Goal: Task Accomplishment & Management: Complete application form

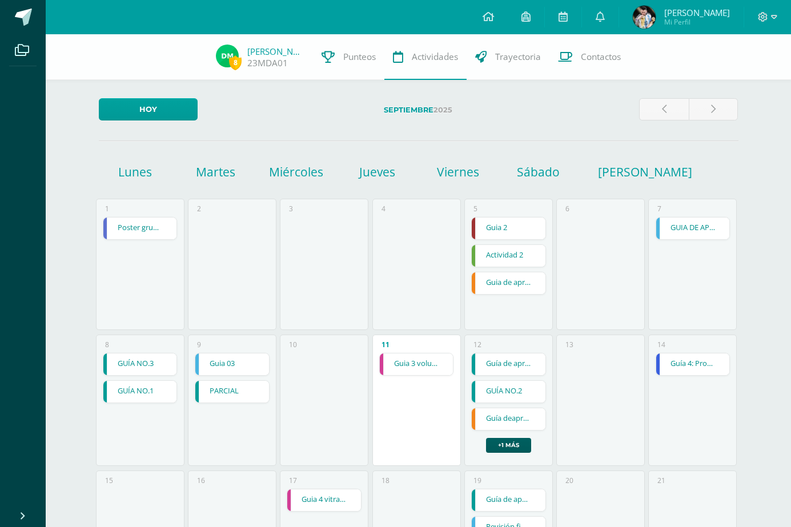
click at [391, 352] on div "11 Guia 3 volumenes en perspectiva Guia 3 volumenes en perspectiva Educación Ar…" at bounding box center [416, 400] width 89 height 131
click at [395, 355] on link "Guia 3 volumenes en perspectiva" at bounding box center [417, 365] width 74 height 22
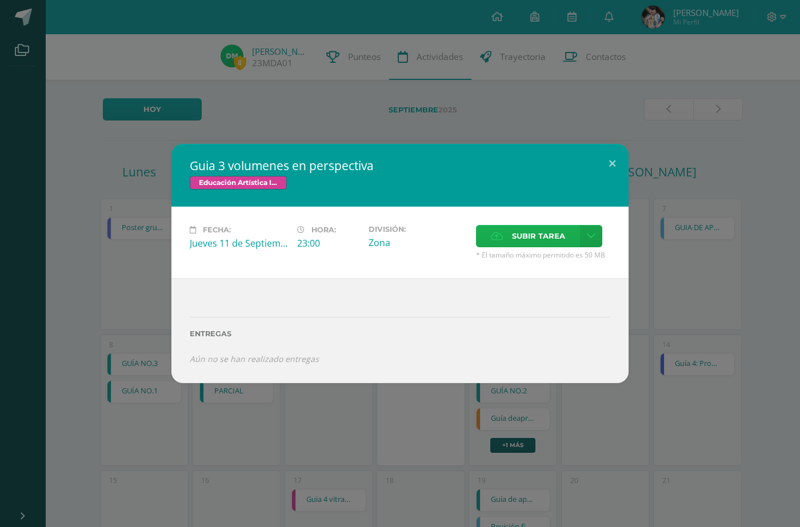
click at [503, 238] on icon at bounding box center [497, 235] width 12 height 7
click at [0, 0] on input "Subir tarea" at bounding box center [0, 0] width 0 height 0
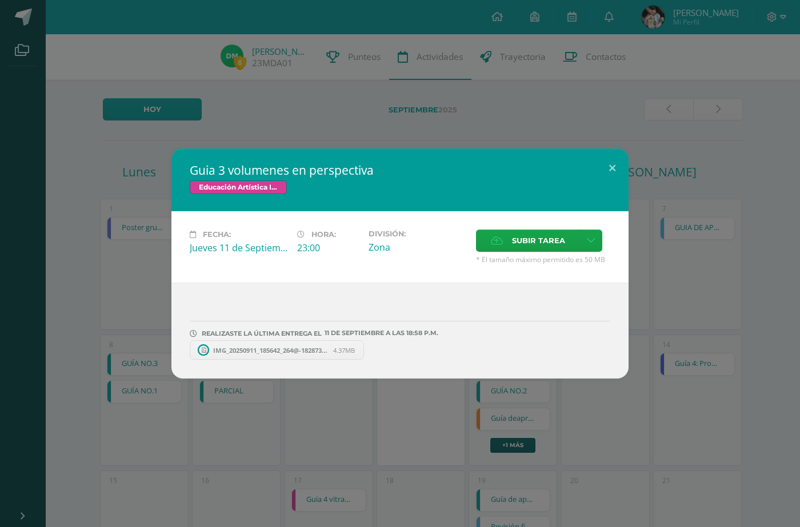
click at [270, 357] on link "IMG_20250911_185642_264@-1828735413.jpg 4.37MB" at bounding box center [277, 349] width 174 height 19
click at [605, 162] on button at bounding box center [612, 167] width 33 height 39
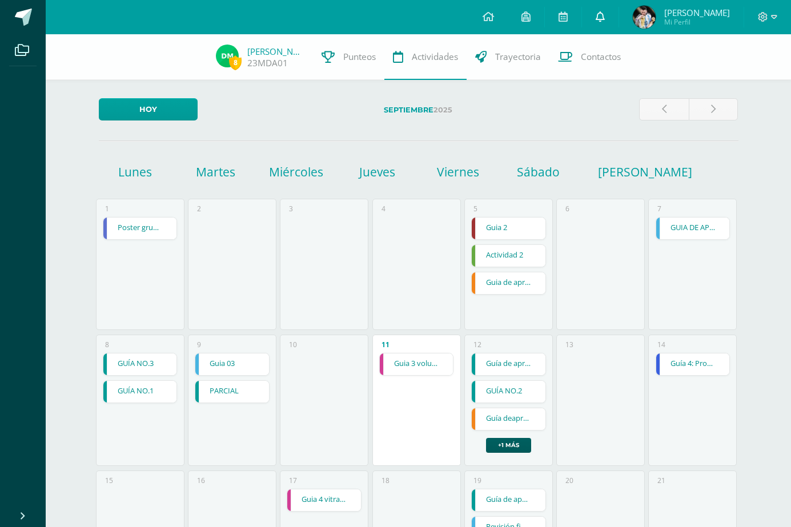
click at [601, 24] on link at bounding box center [600, 17] width 37 height 34
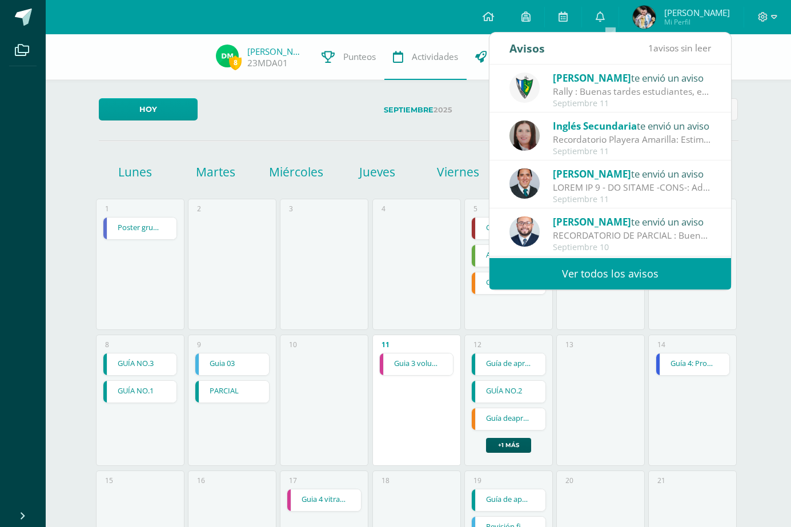
click at [567, 199] on div "Septiembre 11" at bounding box center [632, 200] width 159 height 10
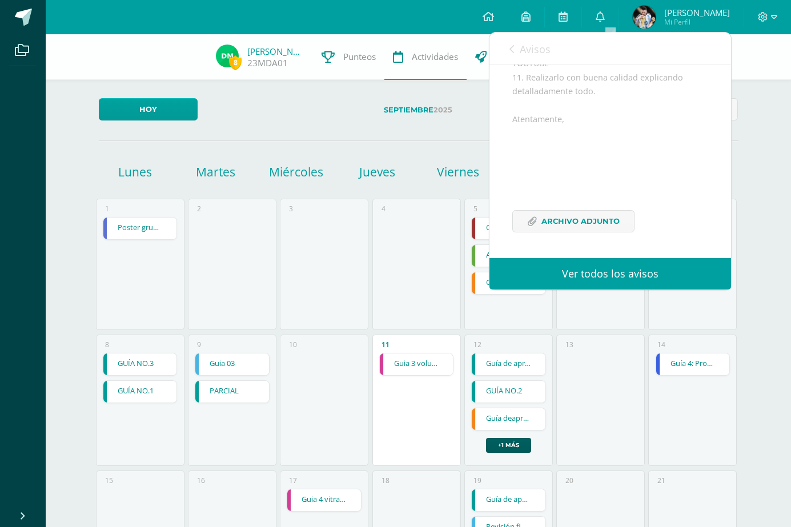
scroll to position [606, 0]
click at [572, 216] on span "Archivo Adjunto" at bounding box center [580, 221] width 78 height 21
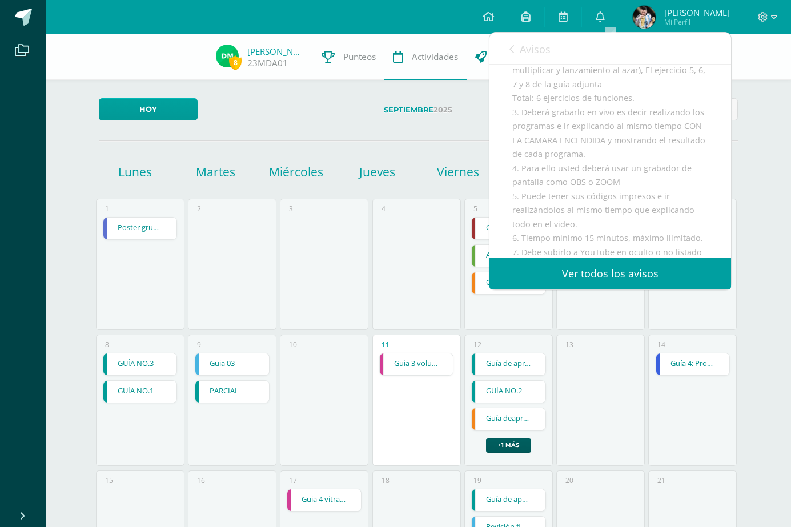
scroll to position [206, 0]
click at [612, 371] on div "13" at bounding box center [600, 400] width 89 height 131
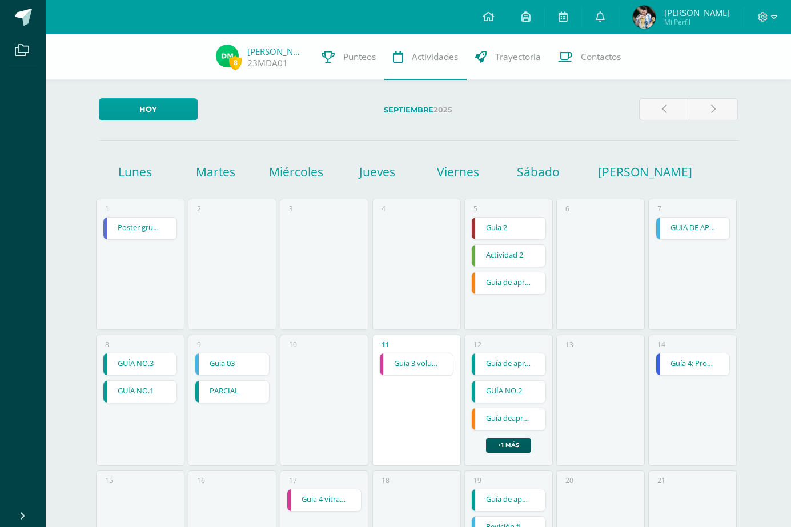
click at [517, 437] on div "Guía de aprendizaje No. 3 Guía de aprendizaje No. 3 Educación en la Fe Cargando…" at bounding box center [508, 403] width 75 height 100
click at [517, 441] on link "+1 más" at bounding box center [508, 445] width 45 height 15
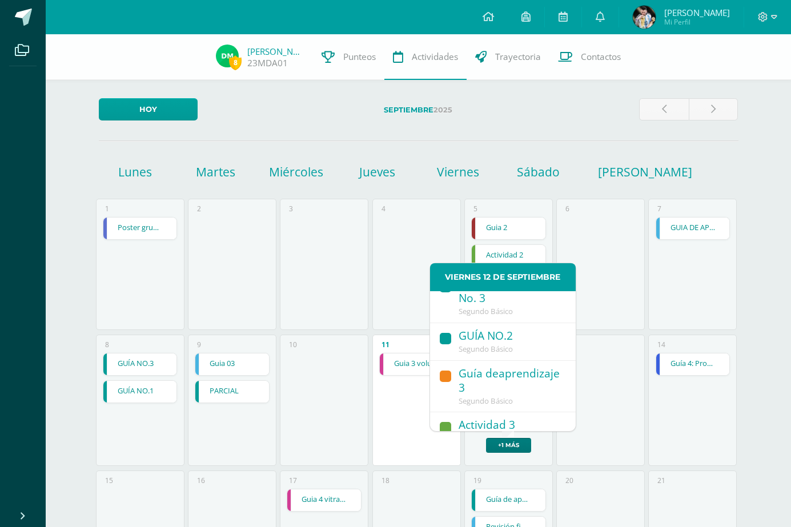
scroll to position [38, 0]
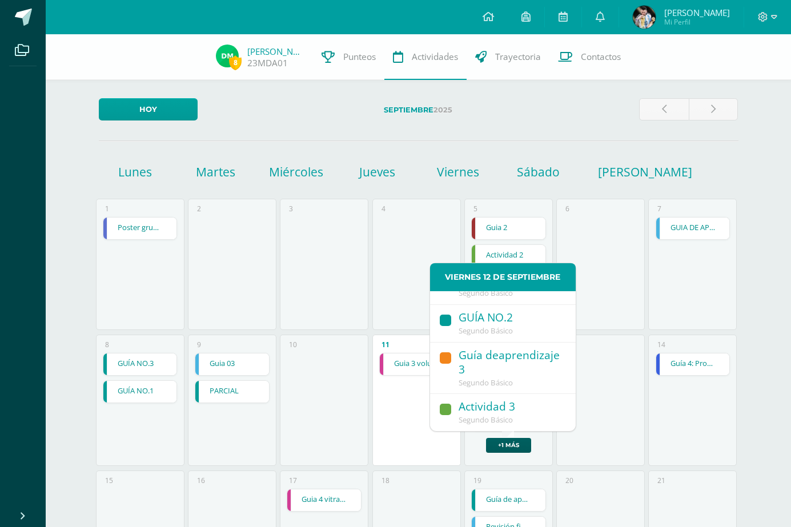
click at [609, 371] on div "13" at bounding box center [600, 400] width 89 height 131
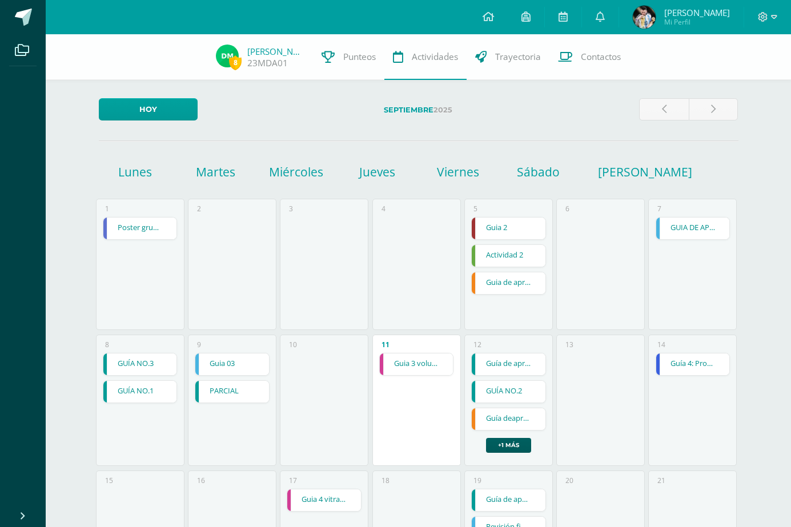
scroll to position [171, 0]
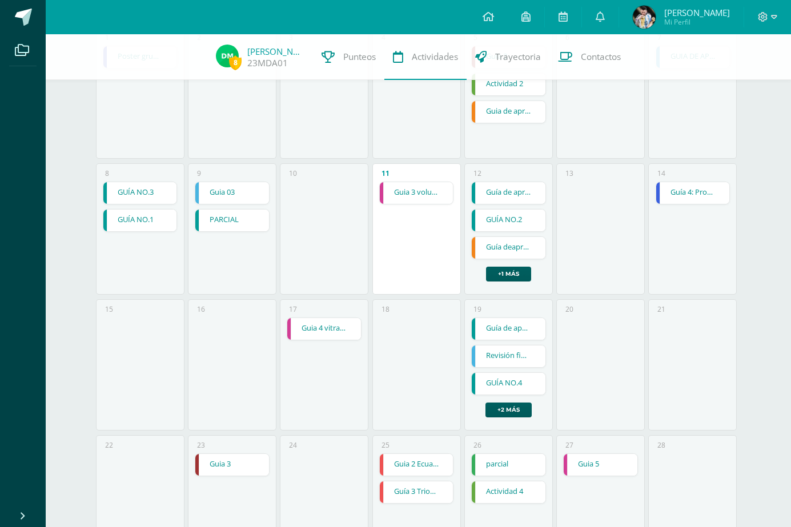
click at [518, 337] on link "Guía de apendizaje No. 4" at bounding box center [509, 329] width 74 height 22
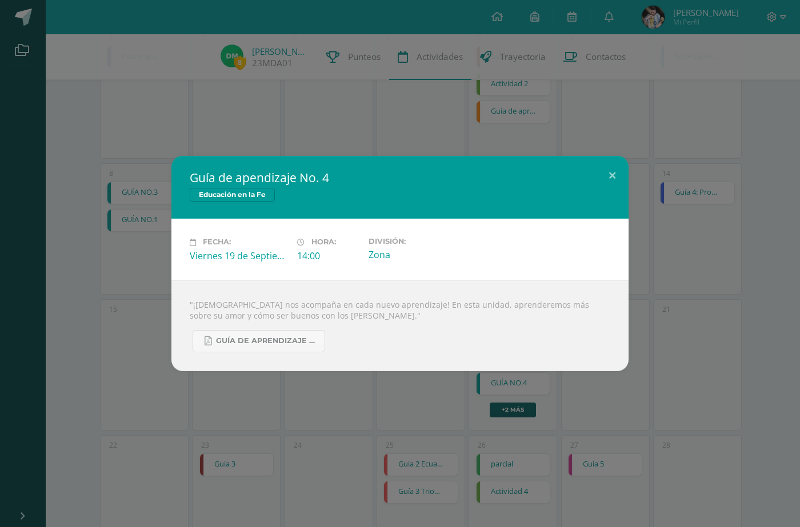
click at [671, 310] on div "Guía de apendizaje No. 4 Educación en la Fe Fecha: Viernes 19 de Septiembre Hor…" at bounding box center [400, 263] width 790 height 215
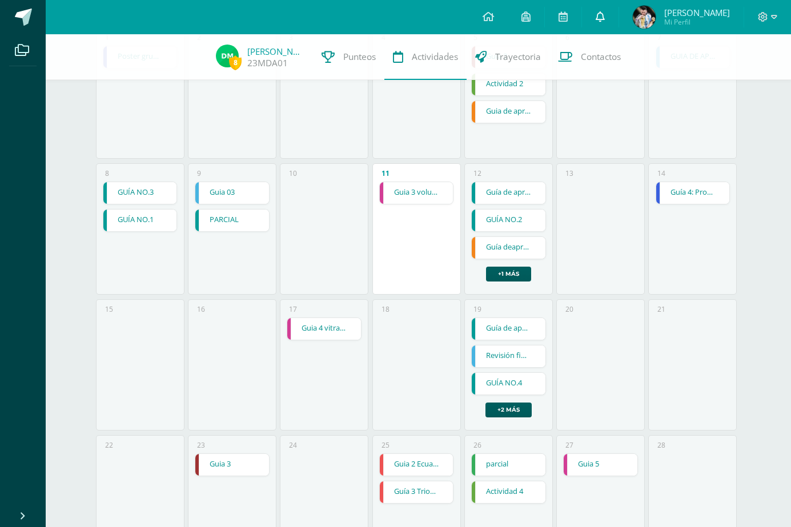
click at [615, 28] on link at bounding box center [600, 17] width 37 height 34
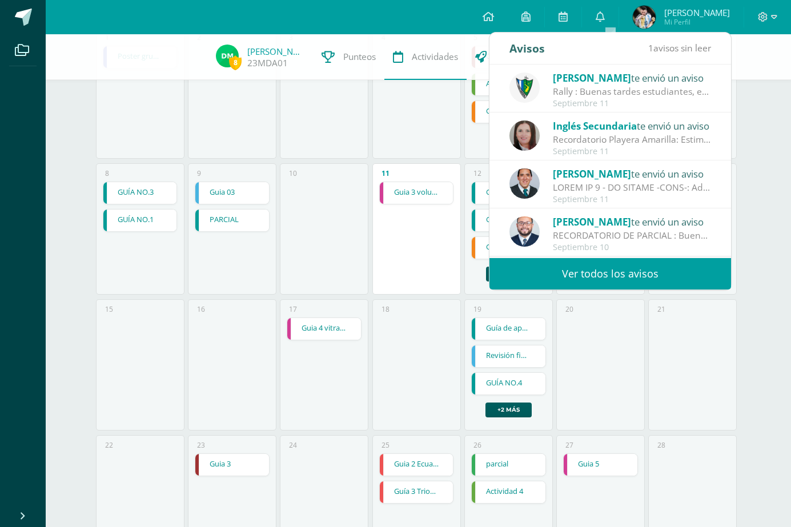
click at [571, 180] on span "[PERSON_NAME]" at bounding box center [592, 173] width 78 height 13
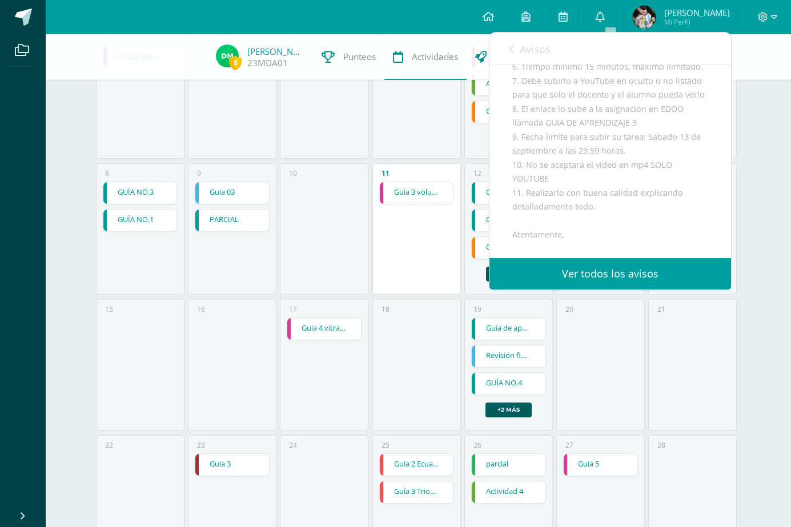
scroll to position [492, 0]
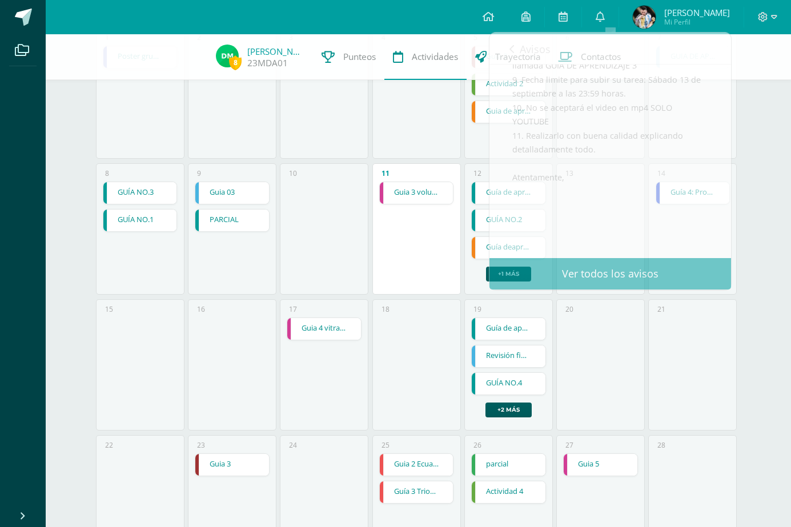
click at [410, 336] on div "18" at bounding box center [416, 364] width 89 height 131
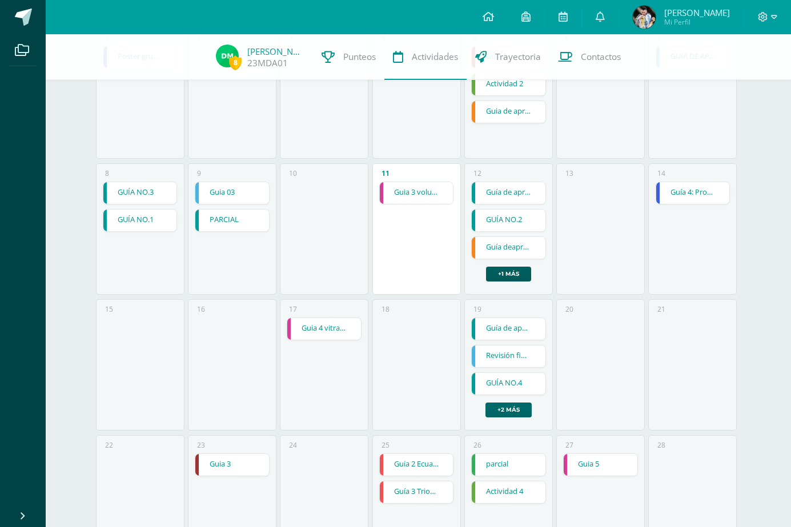
click at [499, 408] on link "+2 más" at bounding box center [508, 410] width 46 height 15
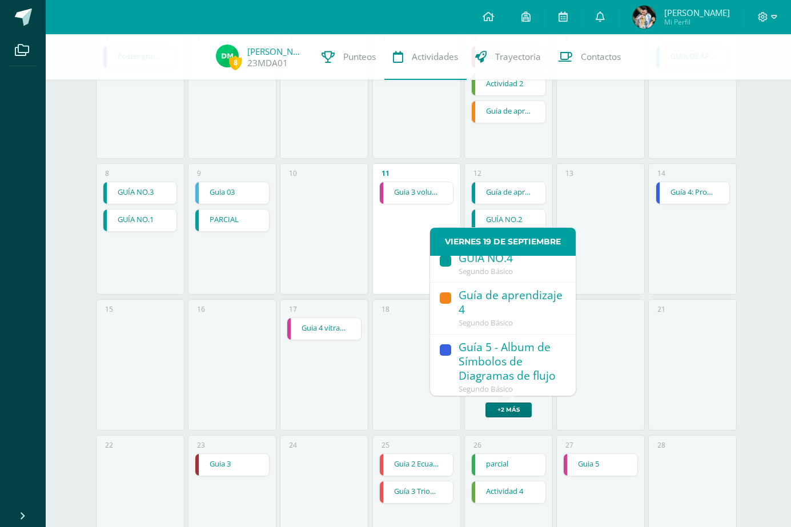
scroll to position [119, 0]
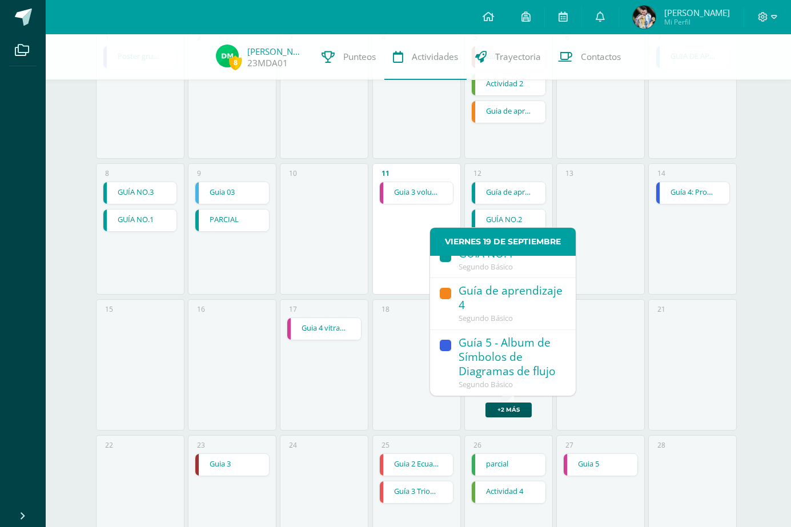
click at [609, 355] on div "20" at bounding box center [600, 364] width 89 height 131
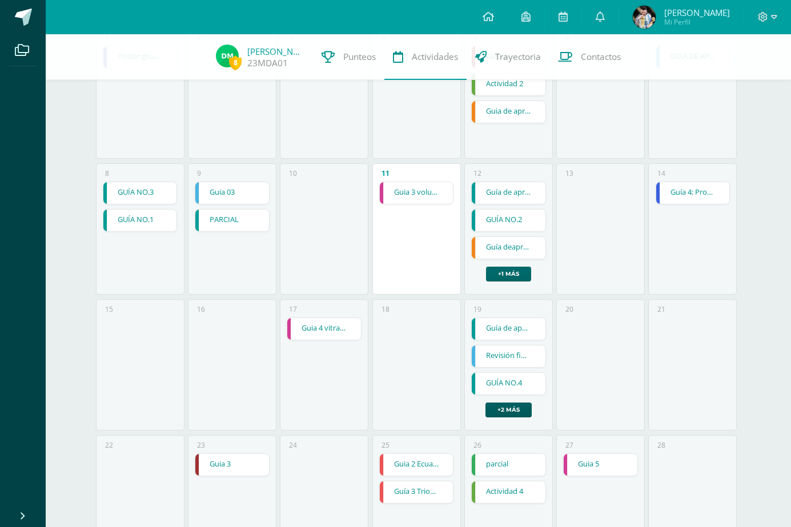
click at [505, 268] on link "+1 más" at bounding box center [508, 274] width 45 height 15
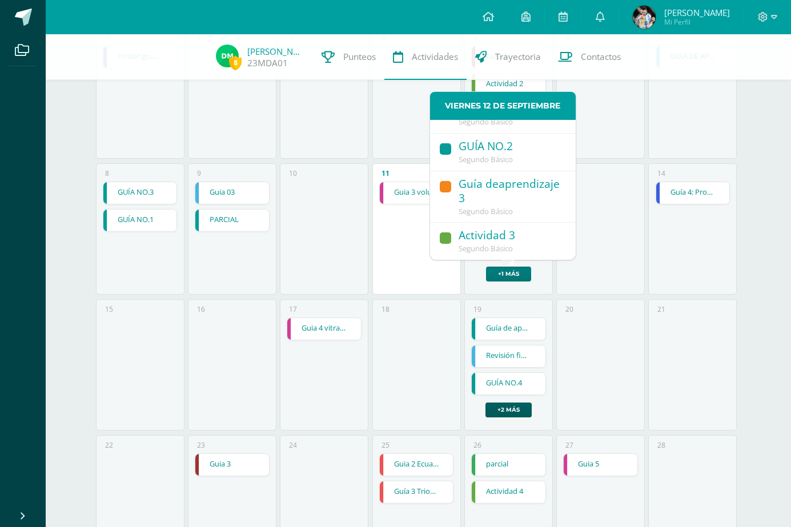
scroll to position [0, 0]
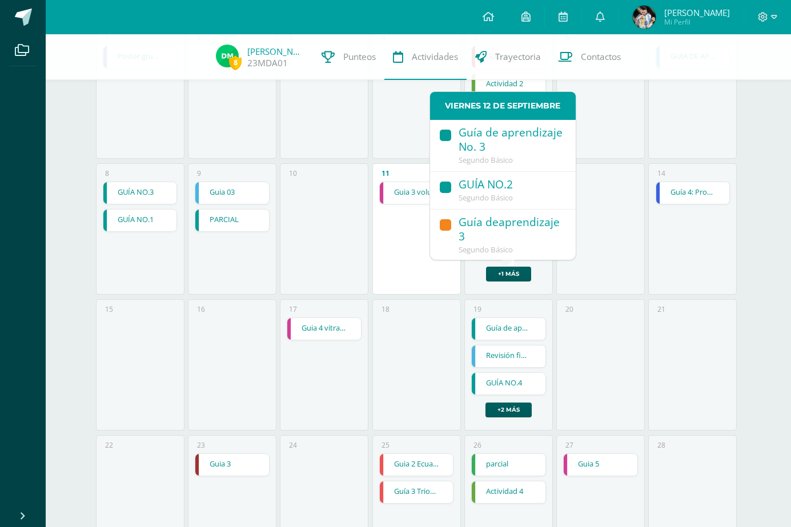
click at [529, 156] on div "Segundo Básico" at bounding box center [512, 160] width 106 height 10
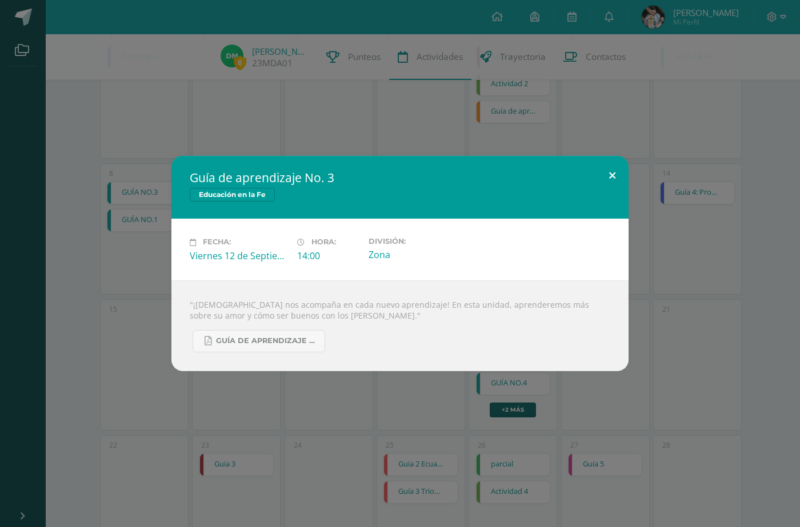
click at [620, 186] on button at bounding box center [612, 175] width 33 height 39
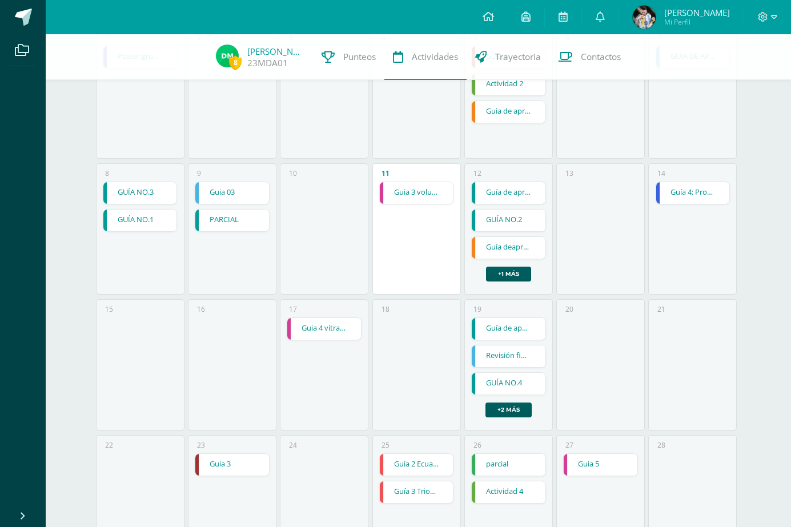
click at [519, 262] on div "Guía de aprendizaje No. 3 Guía de aprendizaje No. 3 Educación en la Fe Fecha: V…" at bounding box center [508, 232] width 75 height 100
click at [518, 266] on div "Guía de aprendizaje No. 3 Guía de aprendizaje No. 3 Educación en la Fe Fecha: V…" at bounding box center [508, 232] width 75 height 100
click at [513, 272] on link "+1 más" at bounding box center [508, 274] width 45 height 15
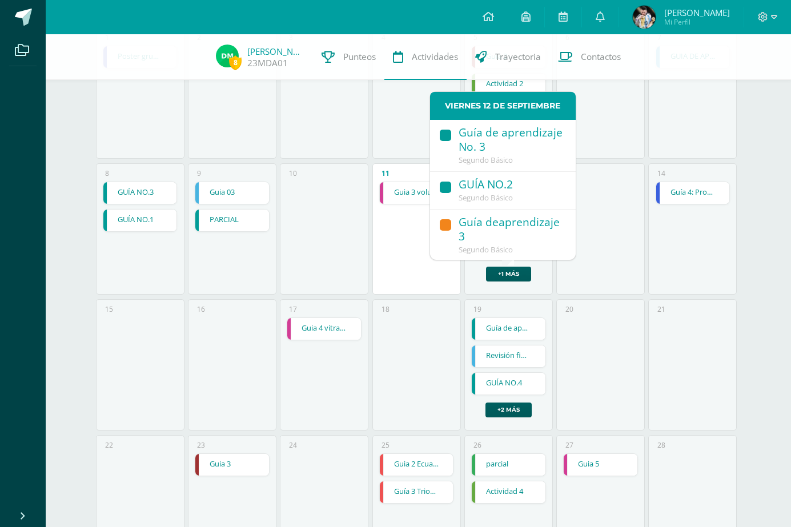
click at [513, 200] on span "Segundo Básico" at bounding box center [486, 197] width 54 height 10
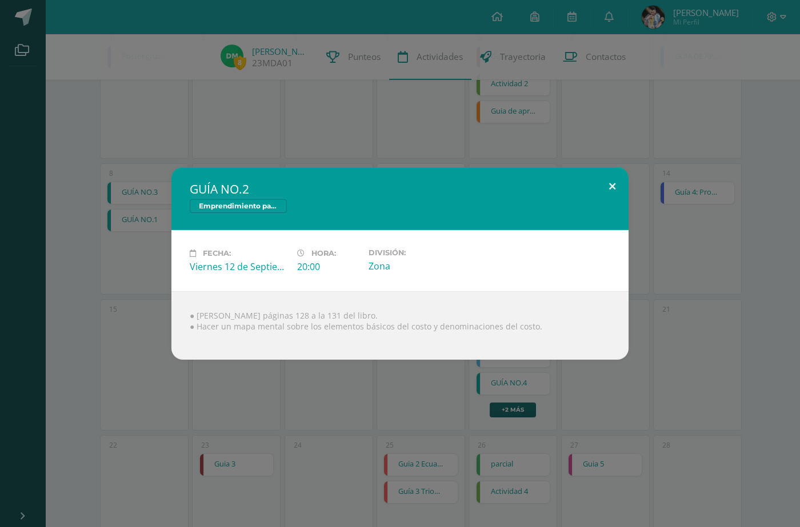
click at [608, 186] on button at bounding box center [612, 186] width 33 height 39
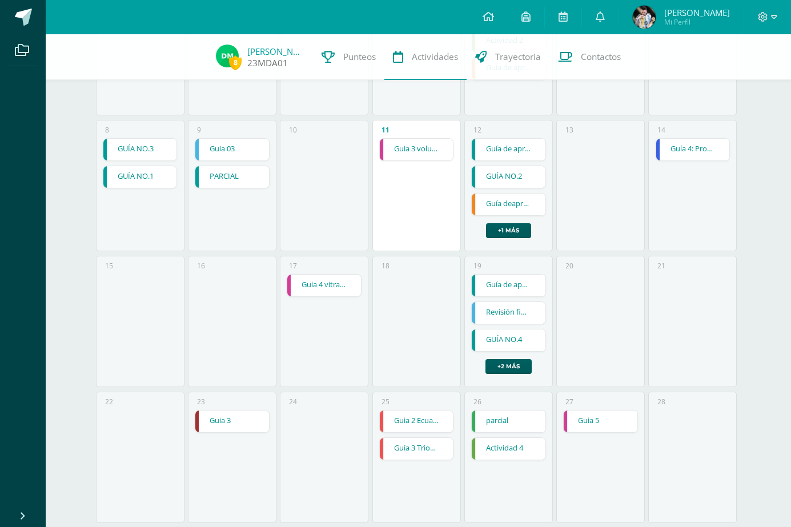
scroll to position [203, 0]
